Goal: Navigation & Orientation: Find specific page/section

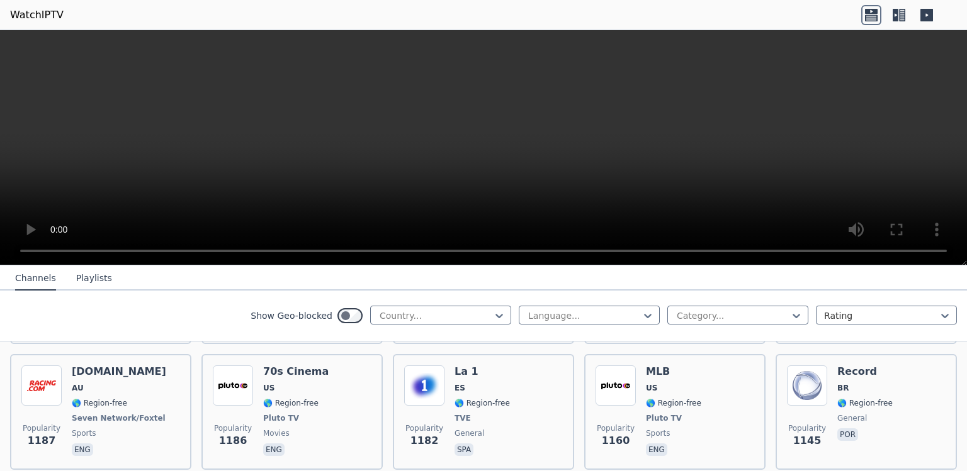
scroll to position [1974, 0]
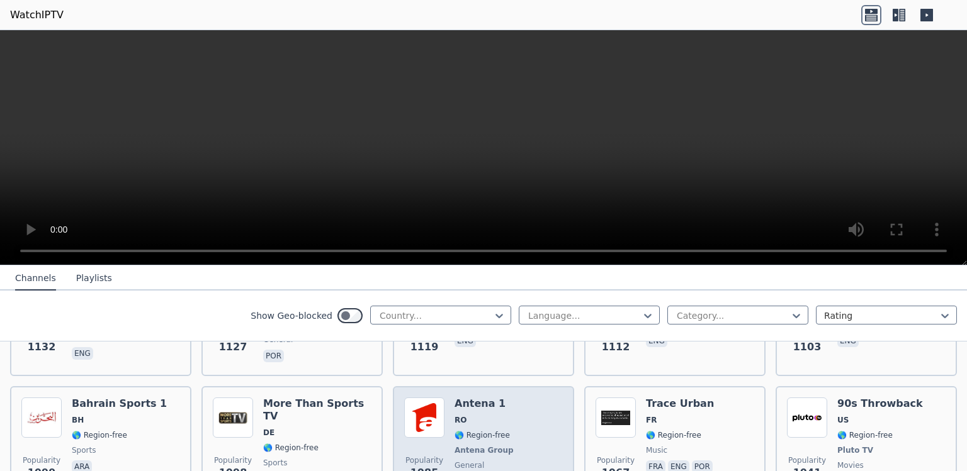
click at [531, 465] on div "Popularity 1085 Antena 1 RO 🌎 Region-free Antena Group general [PERSON_NAME]" at bounding box center [483, 444] width 159 height 93
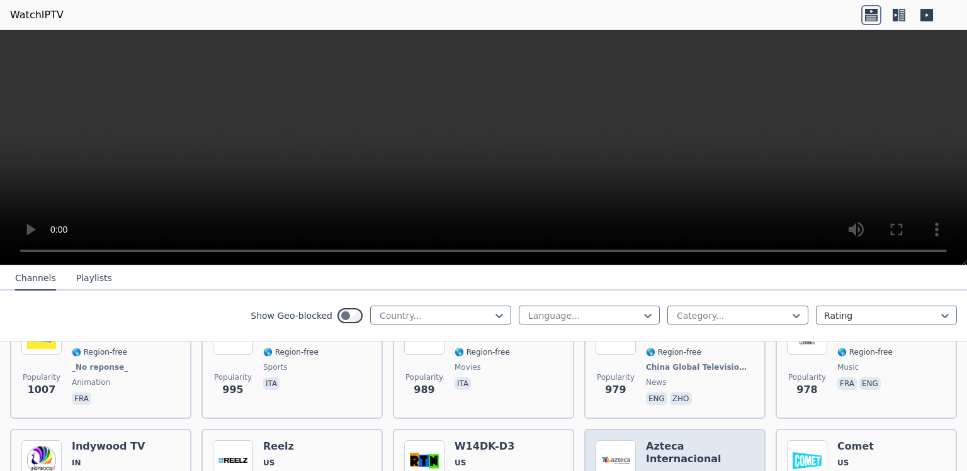
scroll to position [2326, 0]
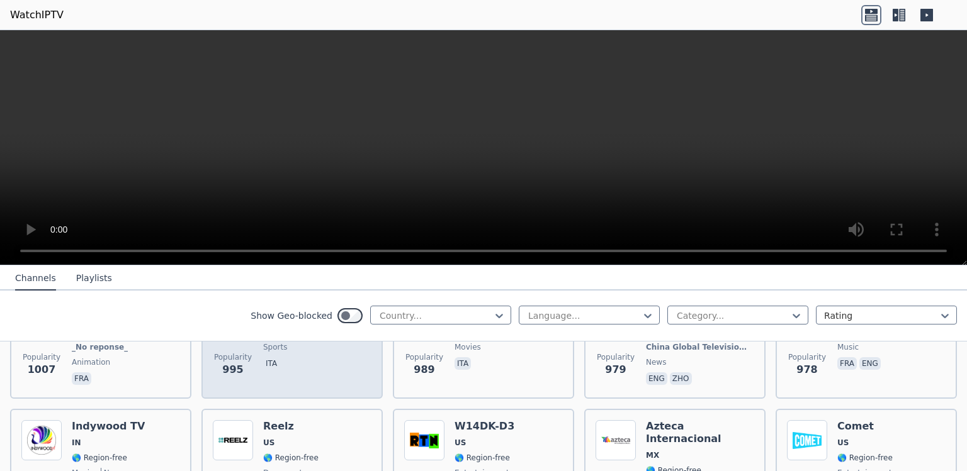
click at [330, 378] on div "Popularity 995 TR Sport IT 🌎 Region-free sports ita" at bounding box center [291, 341] width 181 height 116
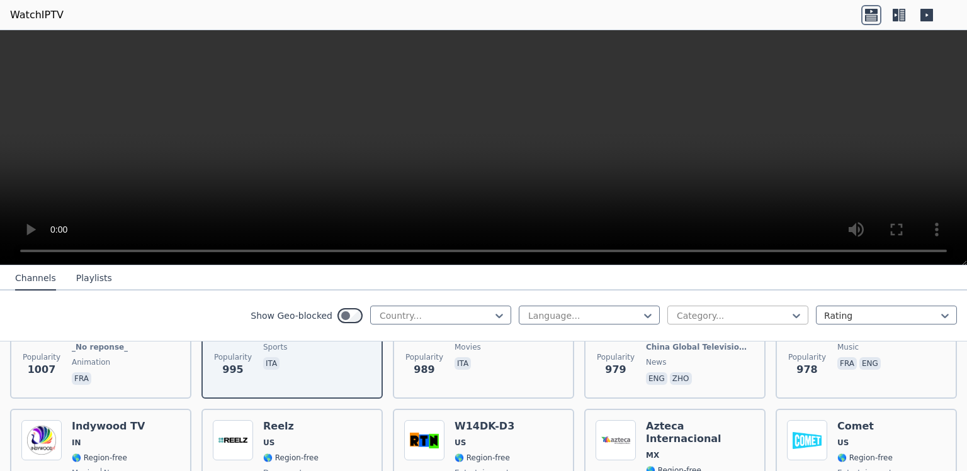
click at [683, 315] on div at bounding box center [732, 316] width 115 height 13
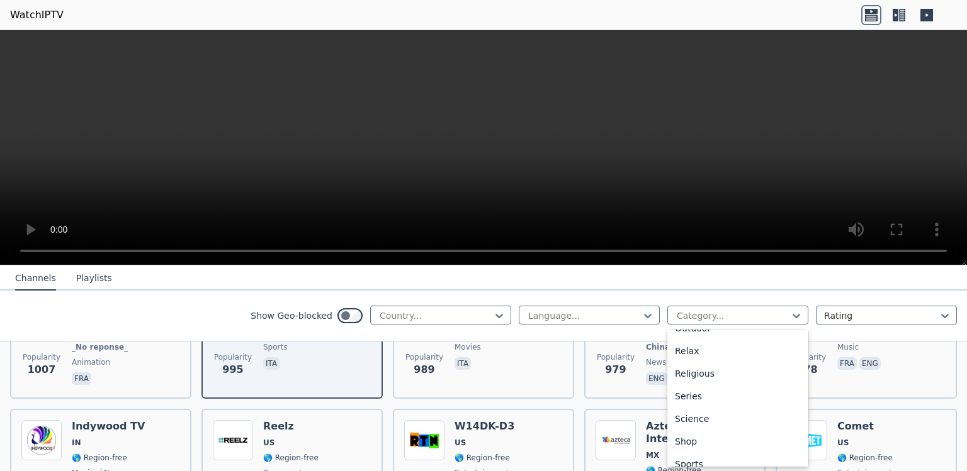
scroll to position [480, 0]
click at [758, 403] on div "Sports" at bounding box center [737, 408] width 141 height 23
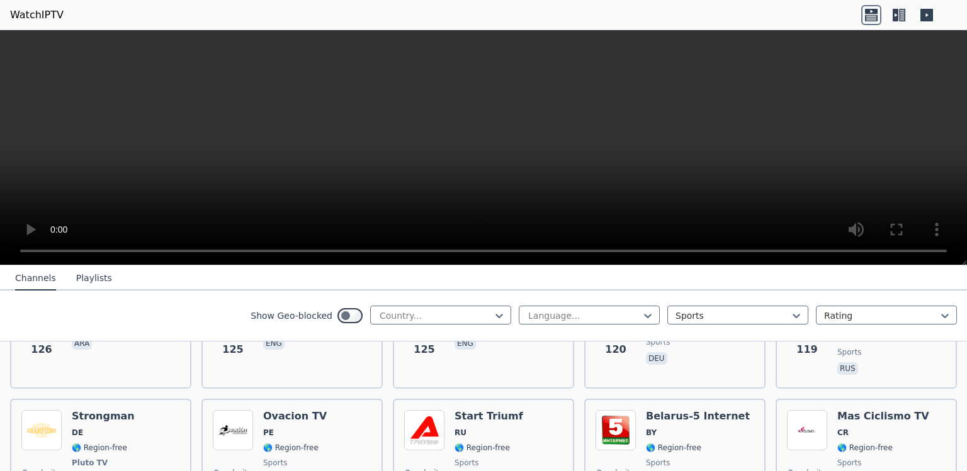
scroll to position [2820, 0]
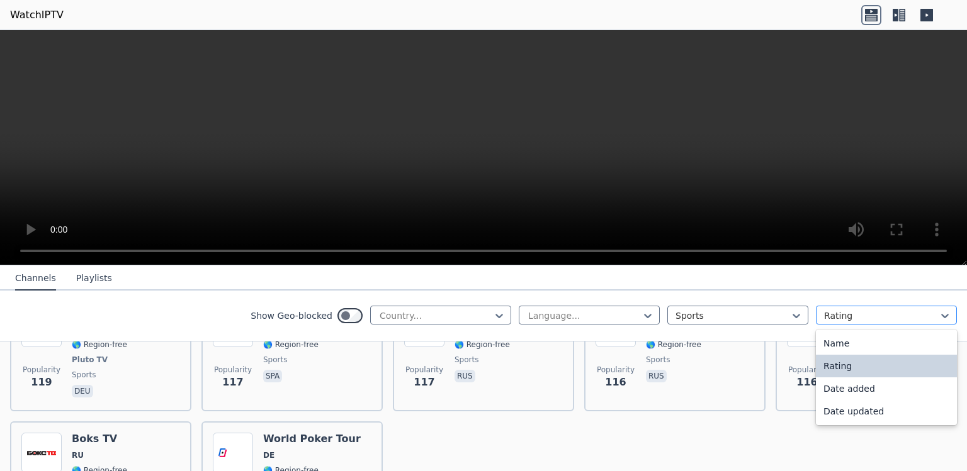
click at [927, 318] on div at bounding box center [881, 316] width 115 height 13
click at [927, 339] on div "Name" at bounding box center [886, 343] width 141 height 23
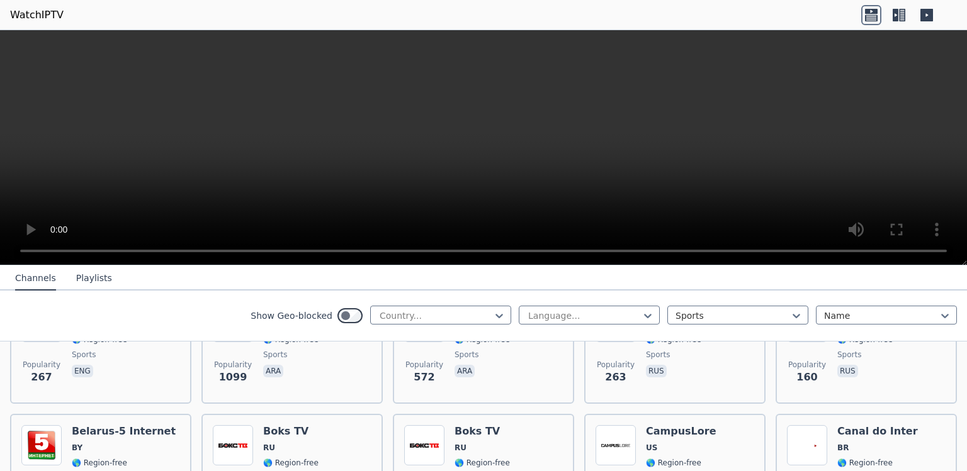
scroll to position [423, 0]
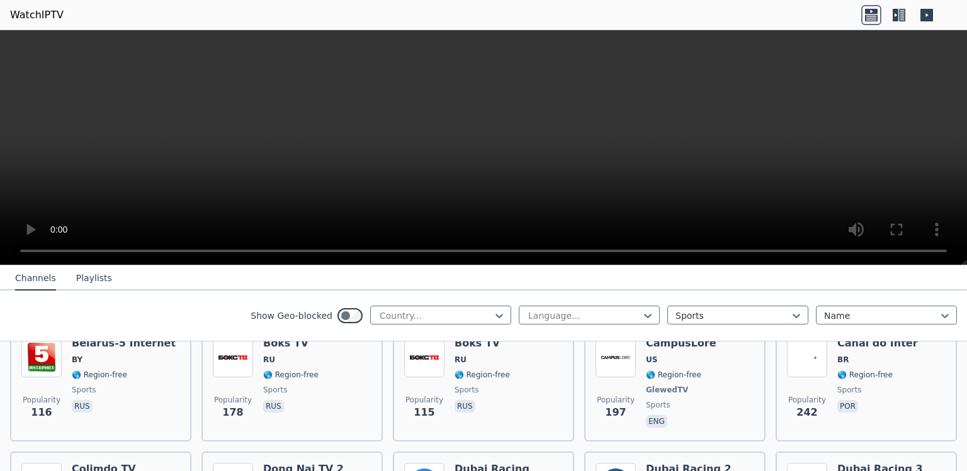
click at [956, 317] on div "Show Geo-blocked Country... Language... Sports Name" at bounding box center [483, 316] width 967 height 51
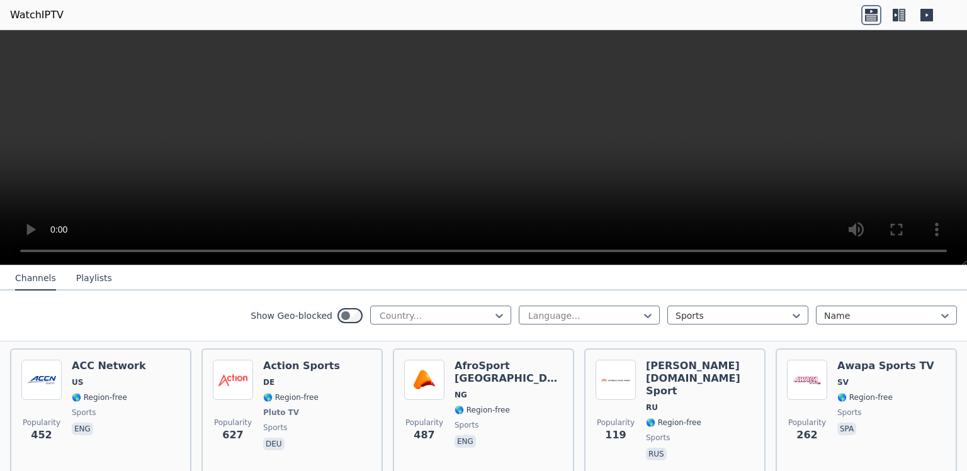
scroll to position [211, 0]
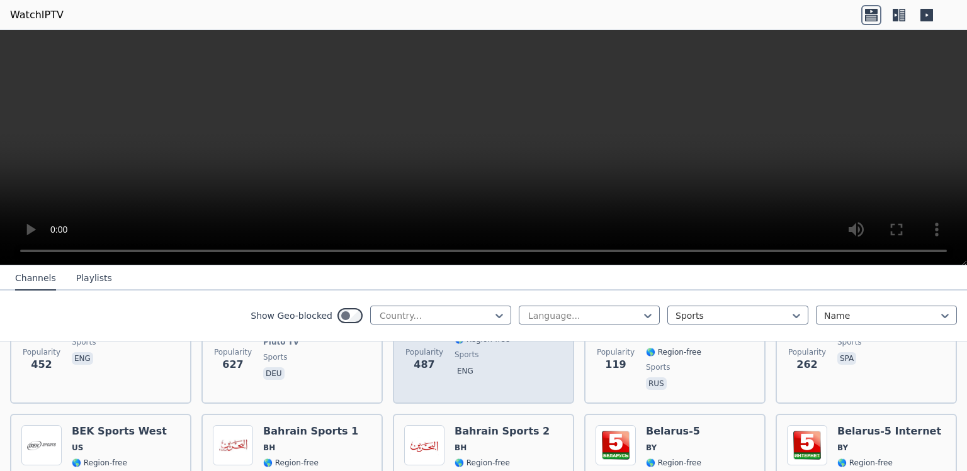
click at [463, 365] on span "eng" at bounding box center [508, 372] width 108 height 15
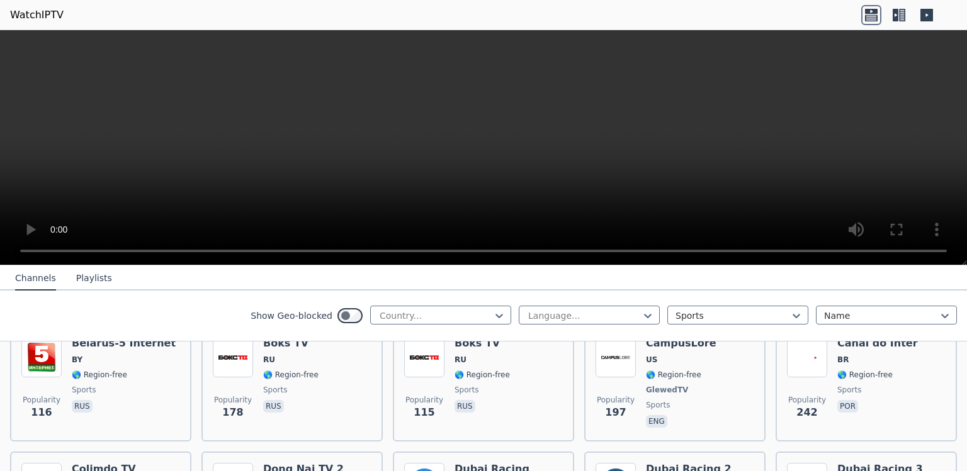
scroll to position [602, 0]
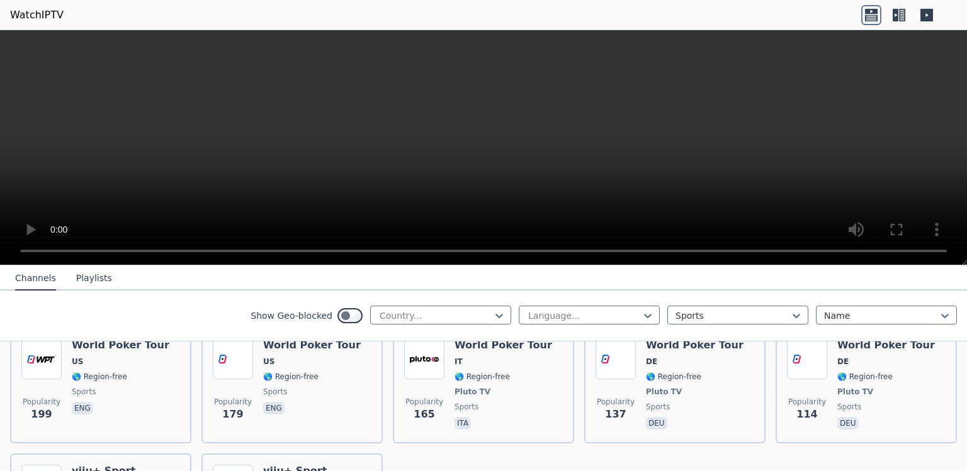
scroll to position [2858, 0]
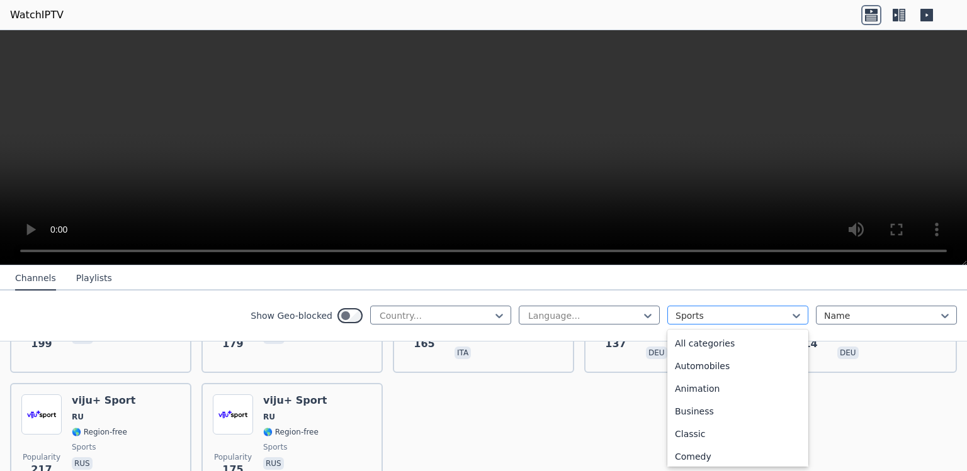
click at [755, 316] on div at bounding box center [732, 316] width 115 height 13
click at [830, 316] on div at bounding box center [881, 316] width 115 height 13
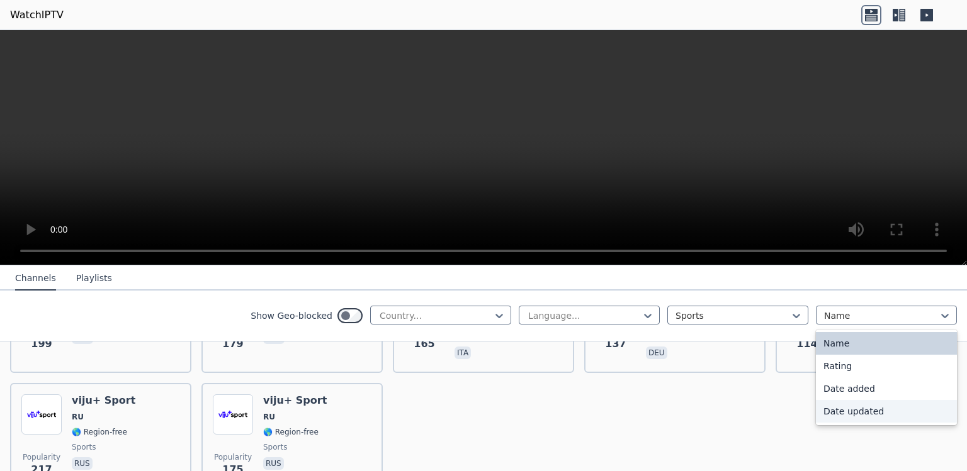
click at [830, 409] on div "Date updated" at bounding box center [886, 411] width 141 height 23
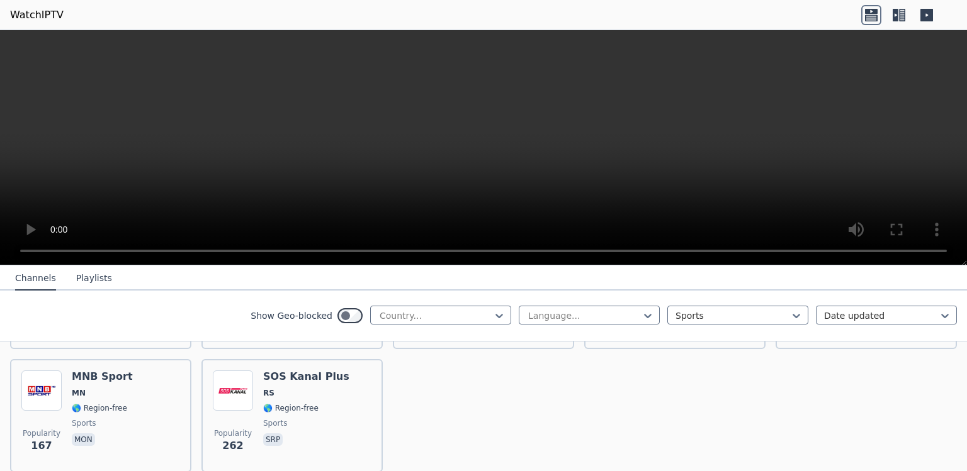
scroll to position [2916, 0]
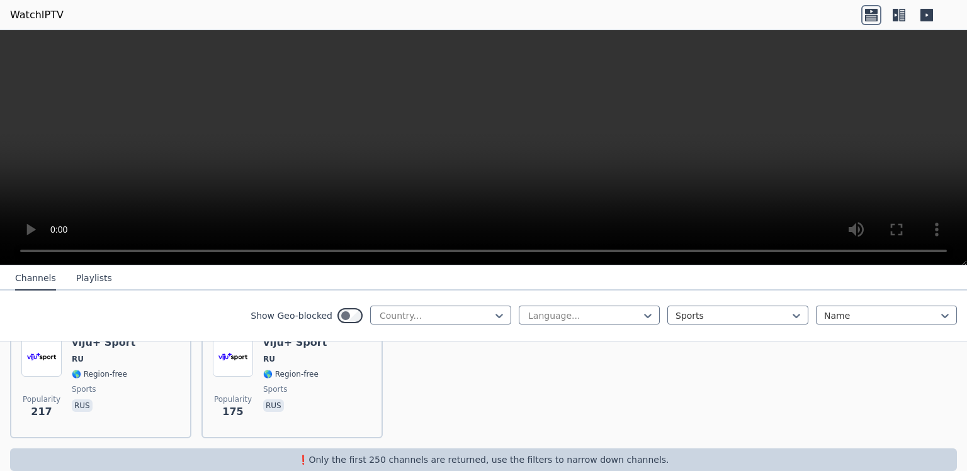
scroll to position [2911, 0]
